Goal: Information Seeking & Learning: Check status

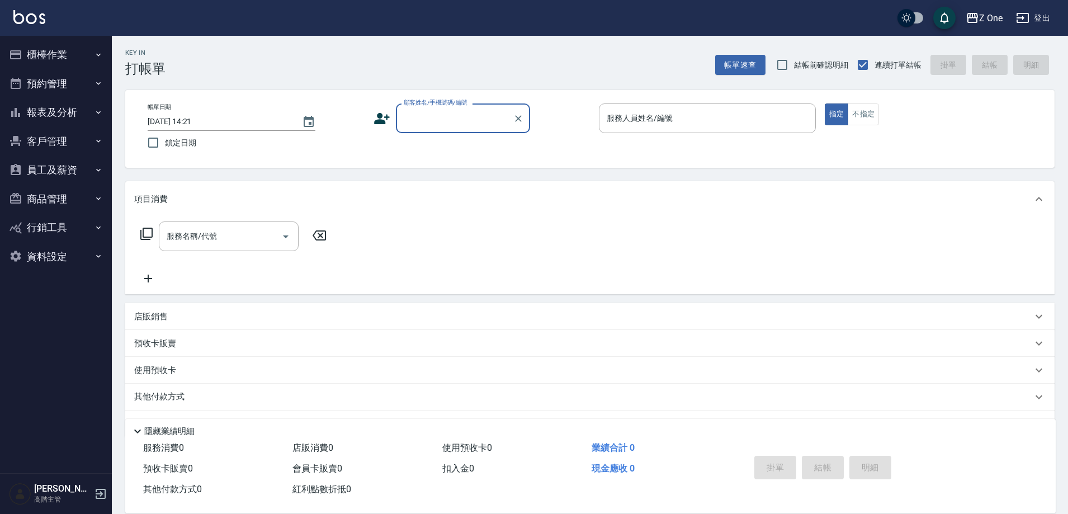
click at [76, 107] on button "報表及分析" at bounding box center [55, 112] width 103 height 29
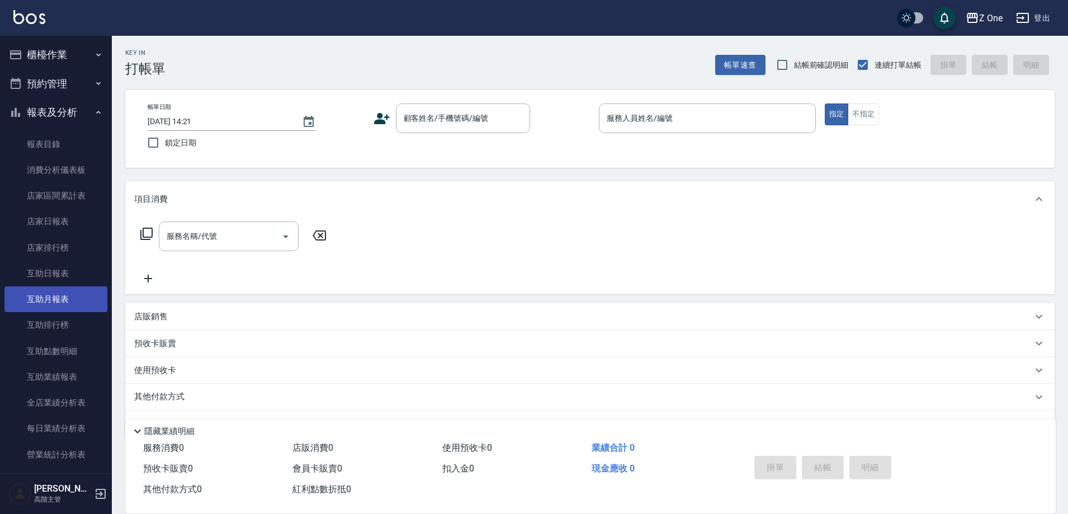
scroll to position [224, 0]
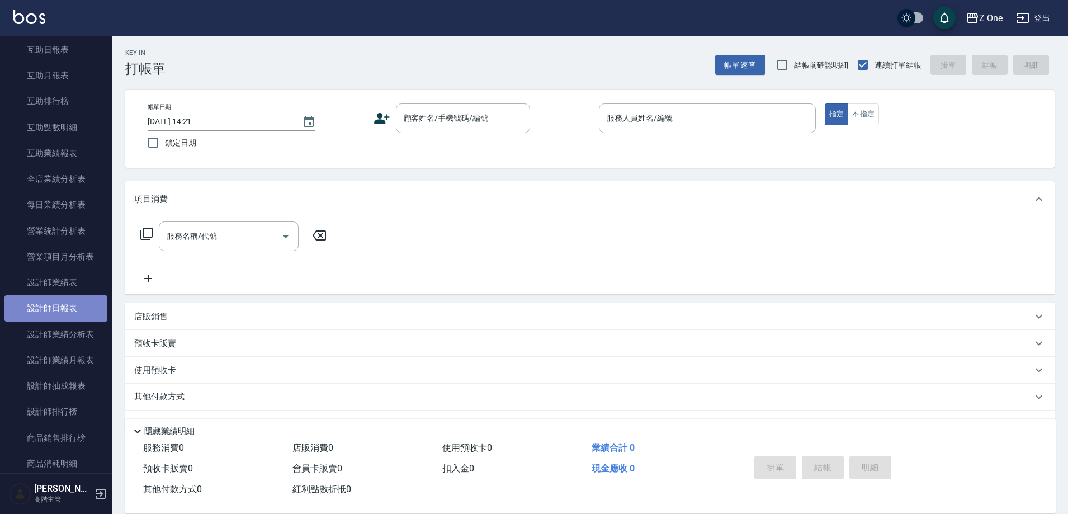
click at [63, 312] on link "設計師日報表" at bounding box center [55, 308] width 103 height 26
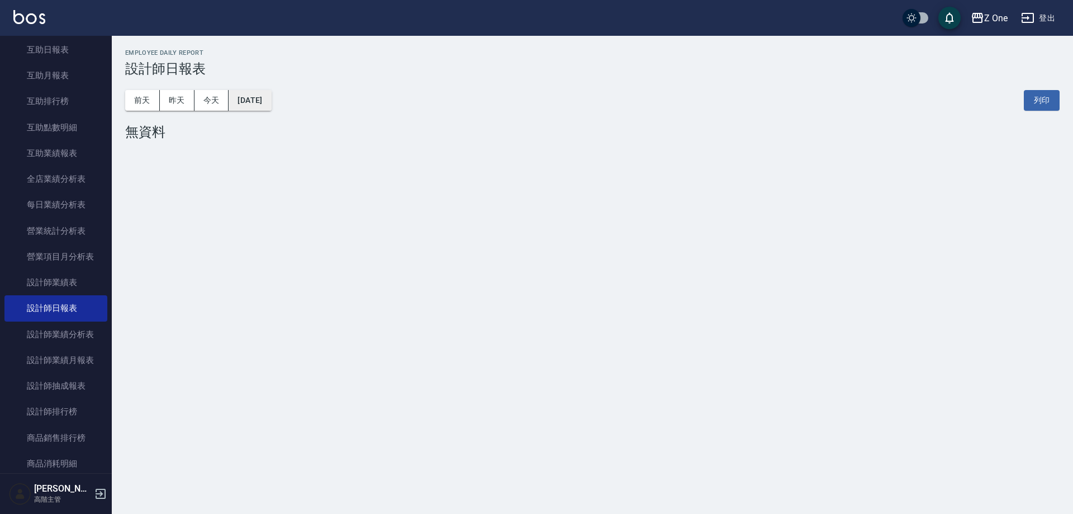
click at [271, 102] on button "[DATE]" at bounding box center [250, 100] width 42 height 21
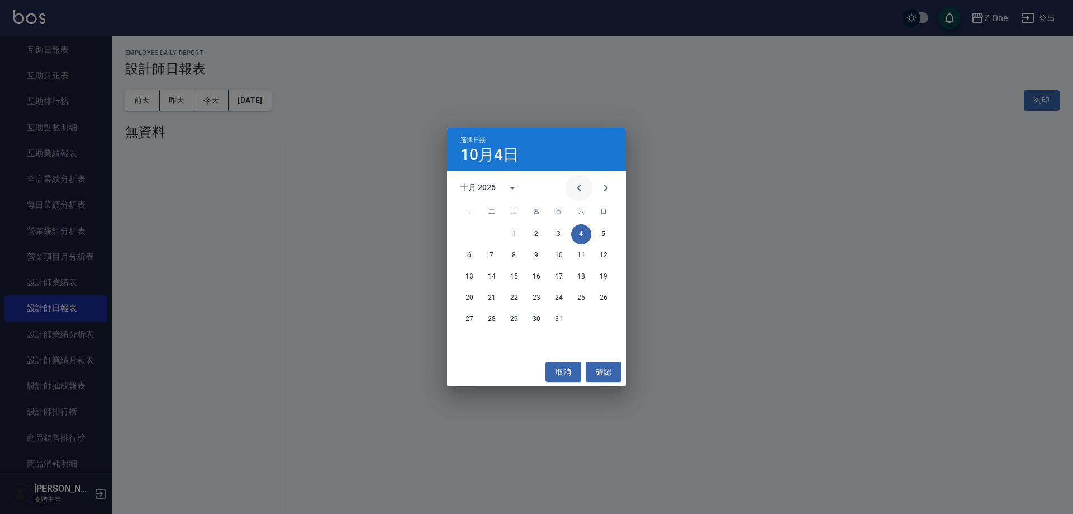
click at [578, 187] on icon "Previous month" at bounding box center [579, 187] width 4 height 7
click at [538, 320] on button "28" at bounding box center [537, 319] width 20 height 20
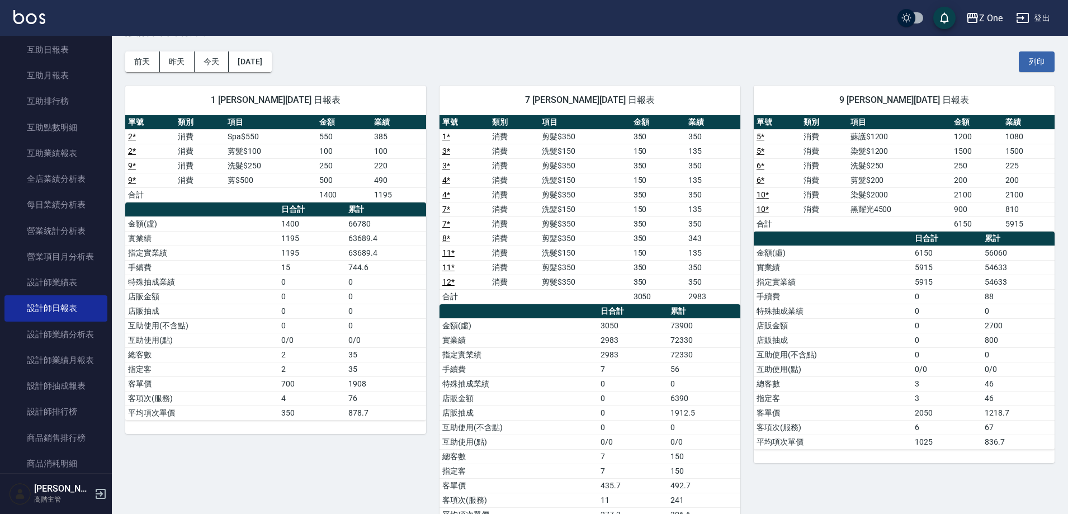
scroll to position [56, 0]
